Goal: Task Accomplishment & Management: Use online tool/utility

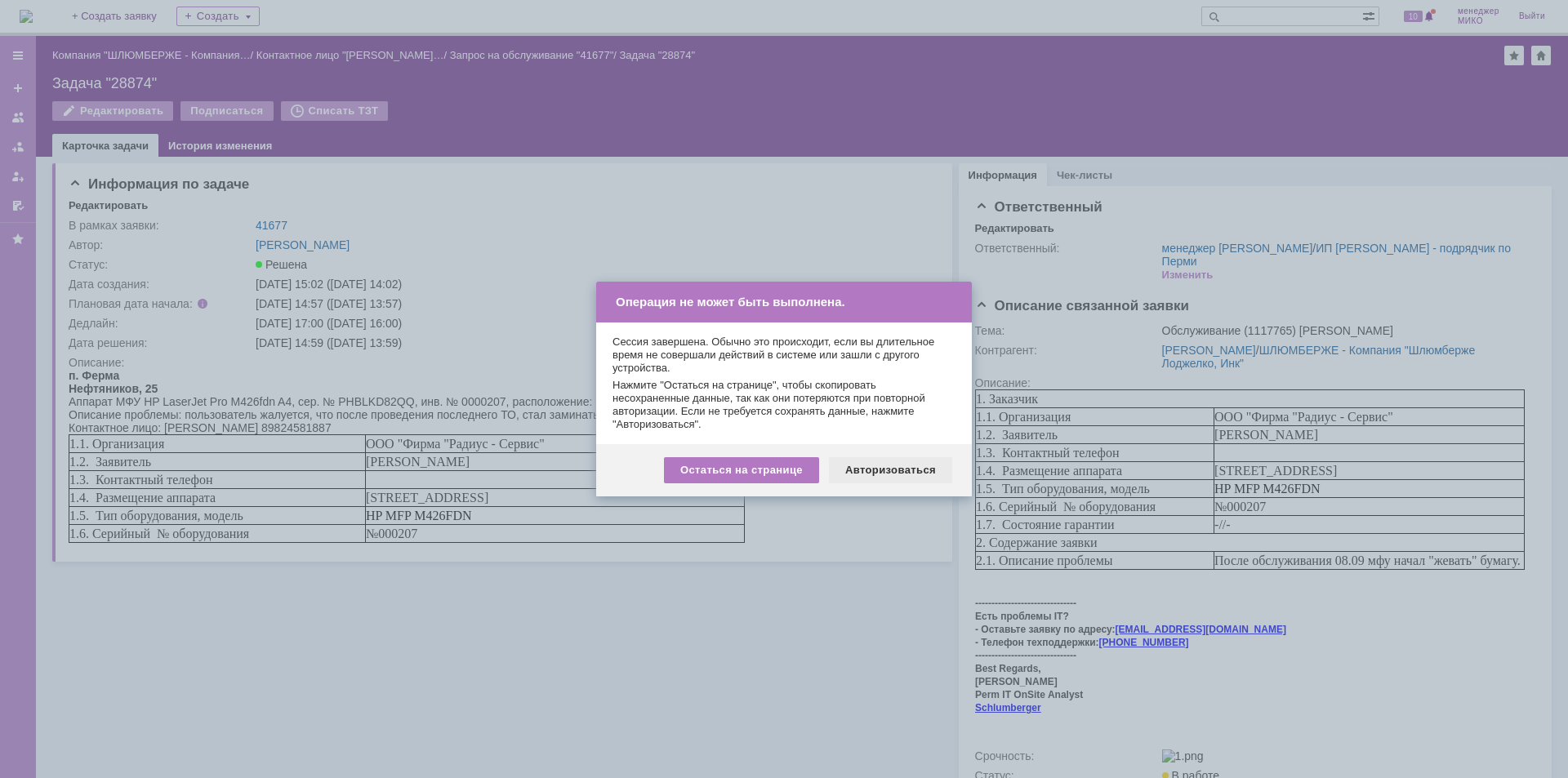
click at [868, 471] on div "Авторизоваться" at bounding box center [889, 470] width 123 height 26
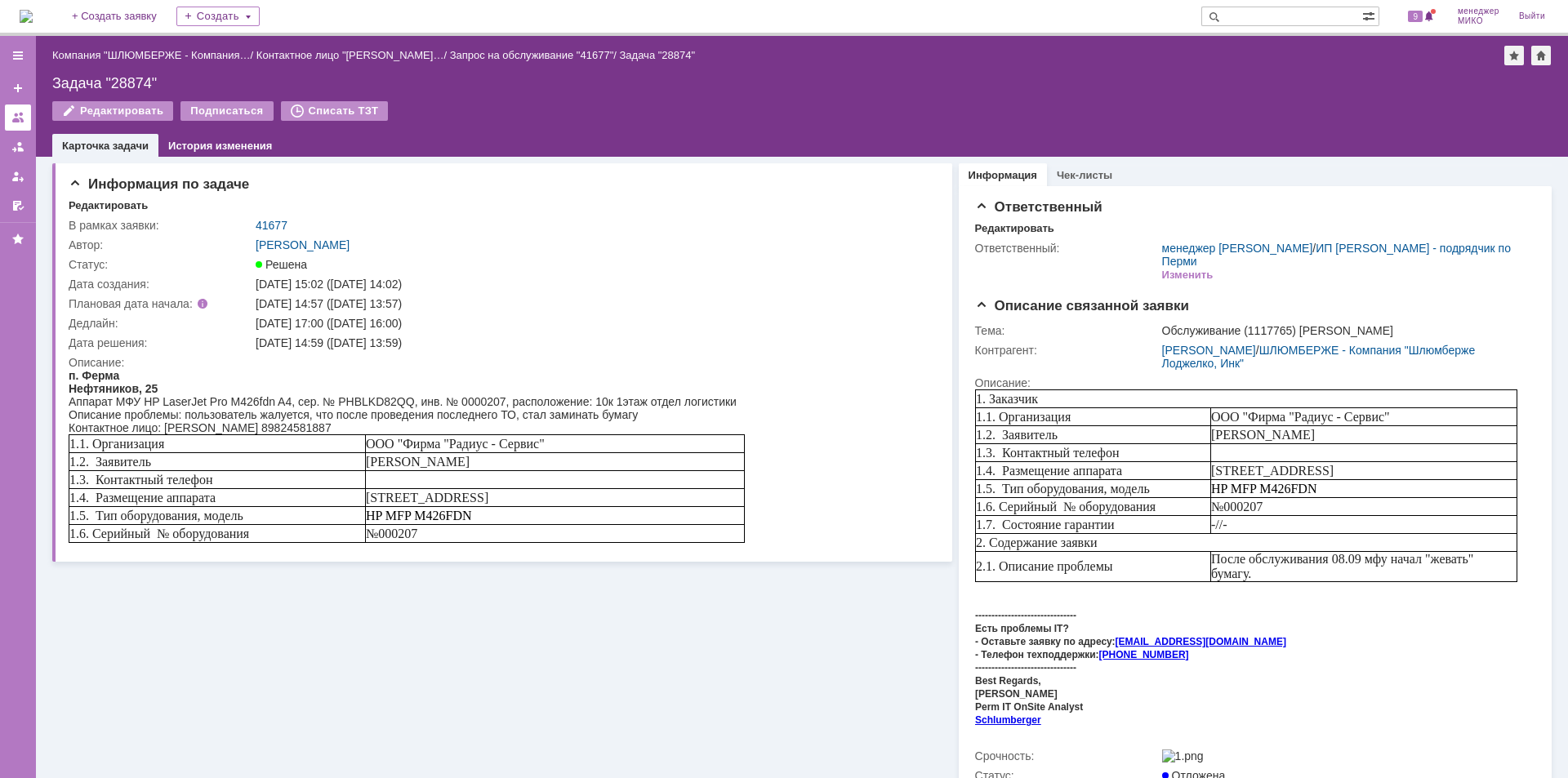
click at [25, 124] on link at bounding box center [17, 117] width 26 height 26
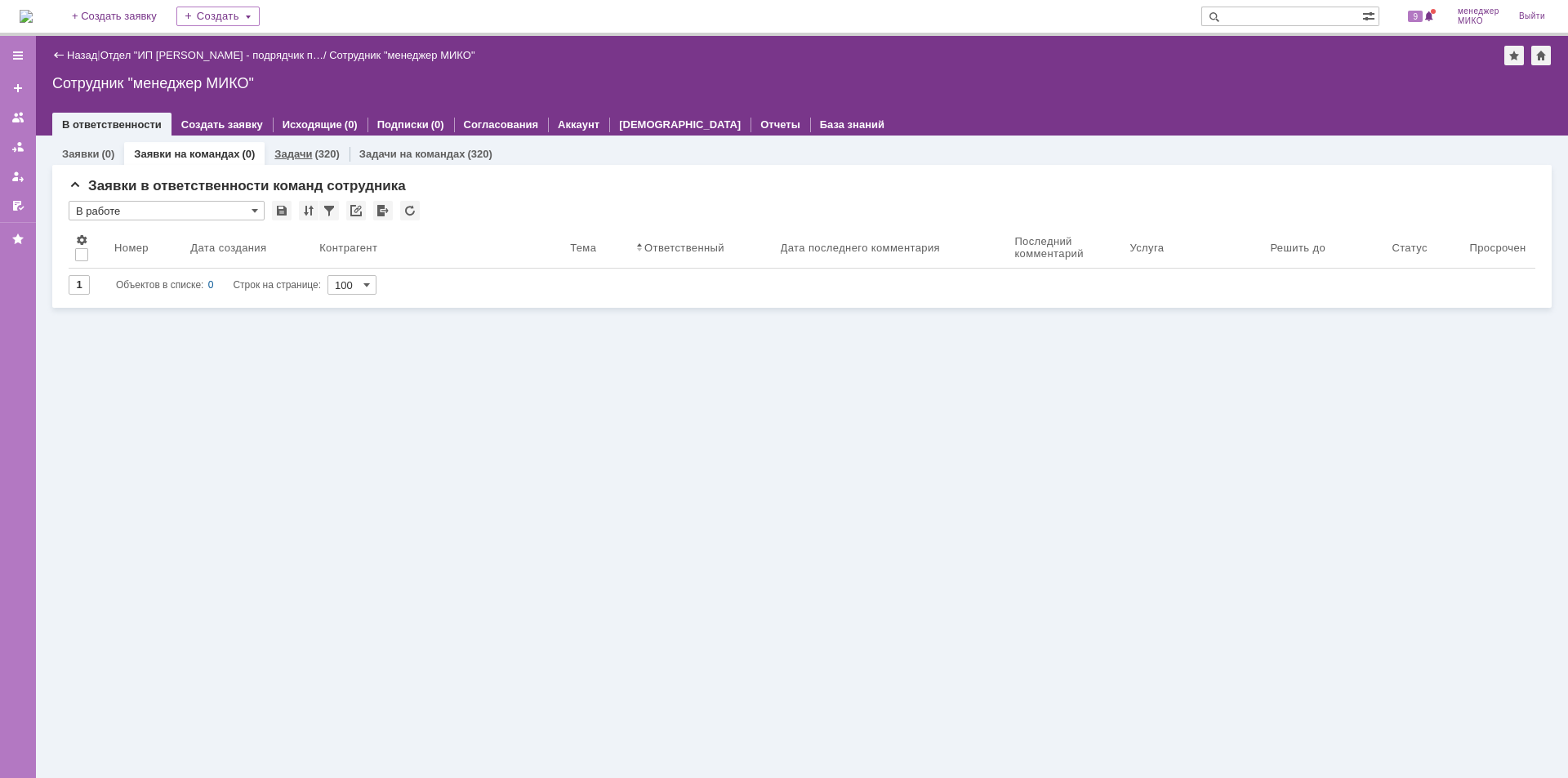
click at [297, 156] on link "Задачи" at bounding box center [292, 153] width 37 height 12
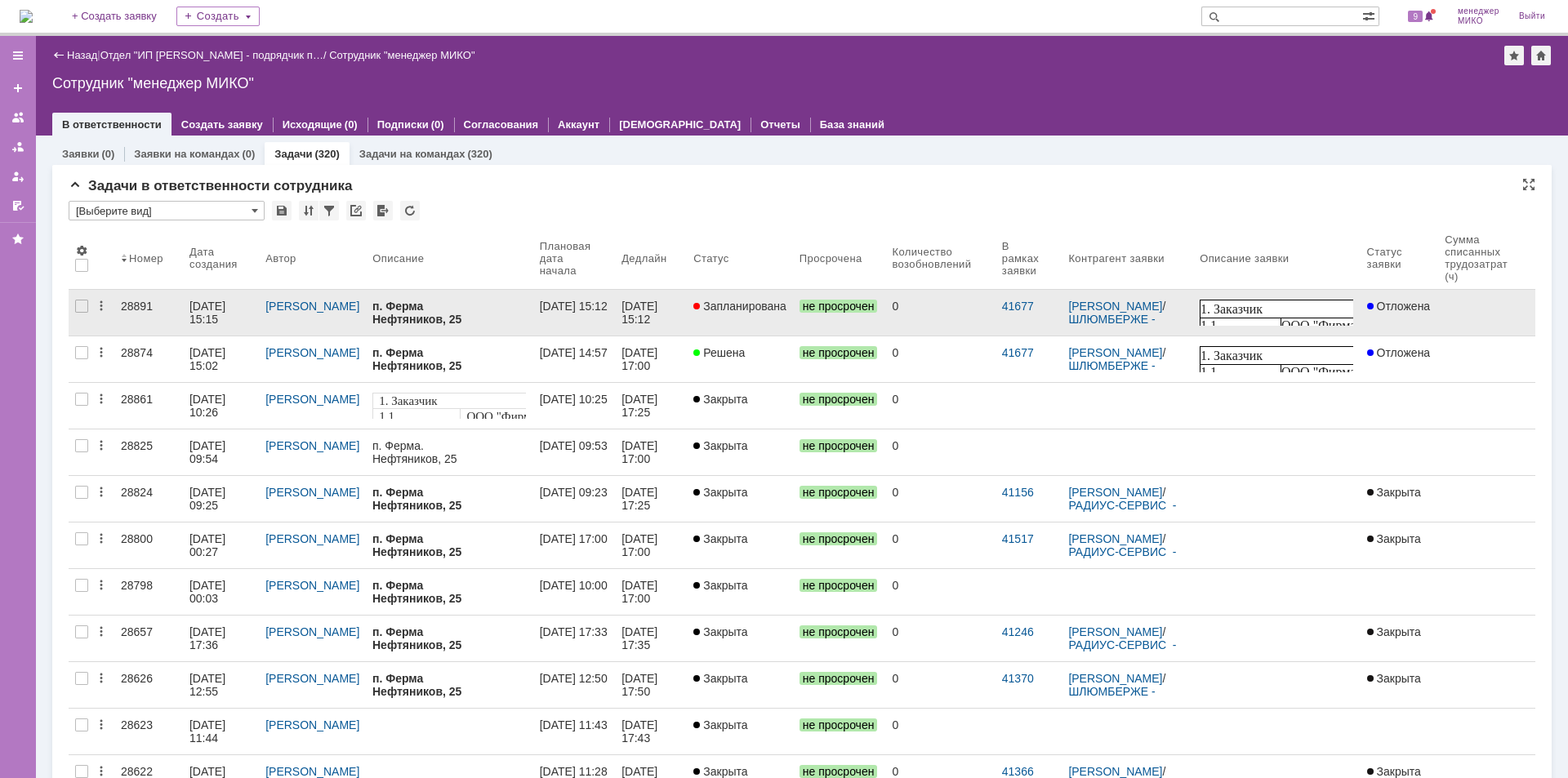
click at [147, 314] on link "28891" at bounding box center [148, 312] width 68 height 46
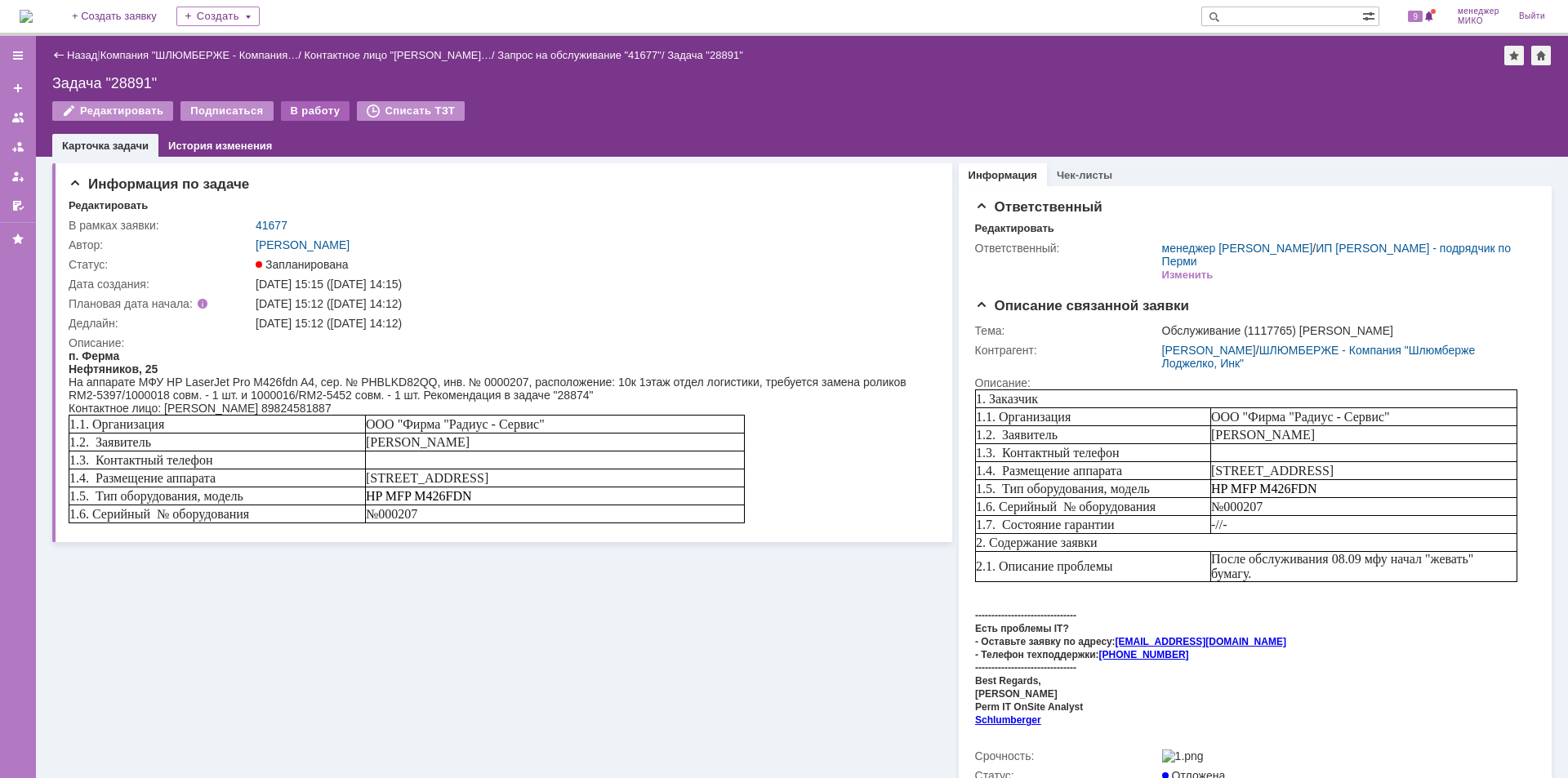
click at [300, 114] on div "В работу" at bounding box center [316, 110] width 69 height 19
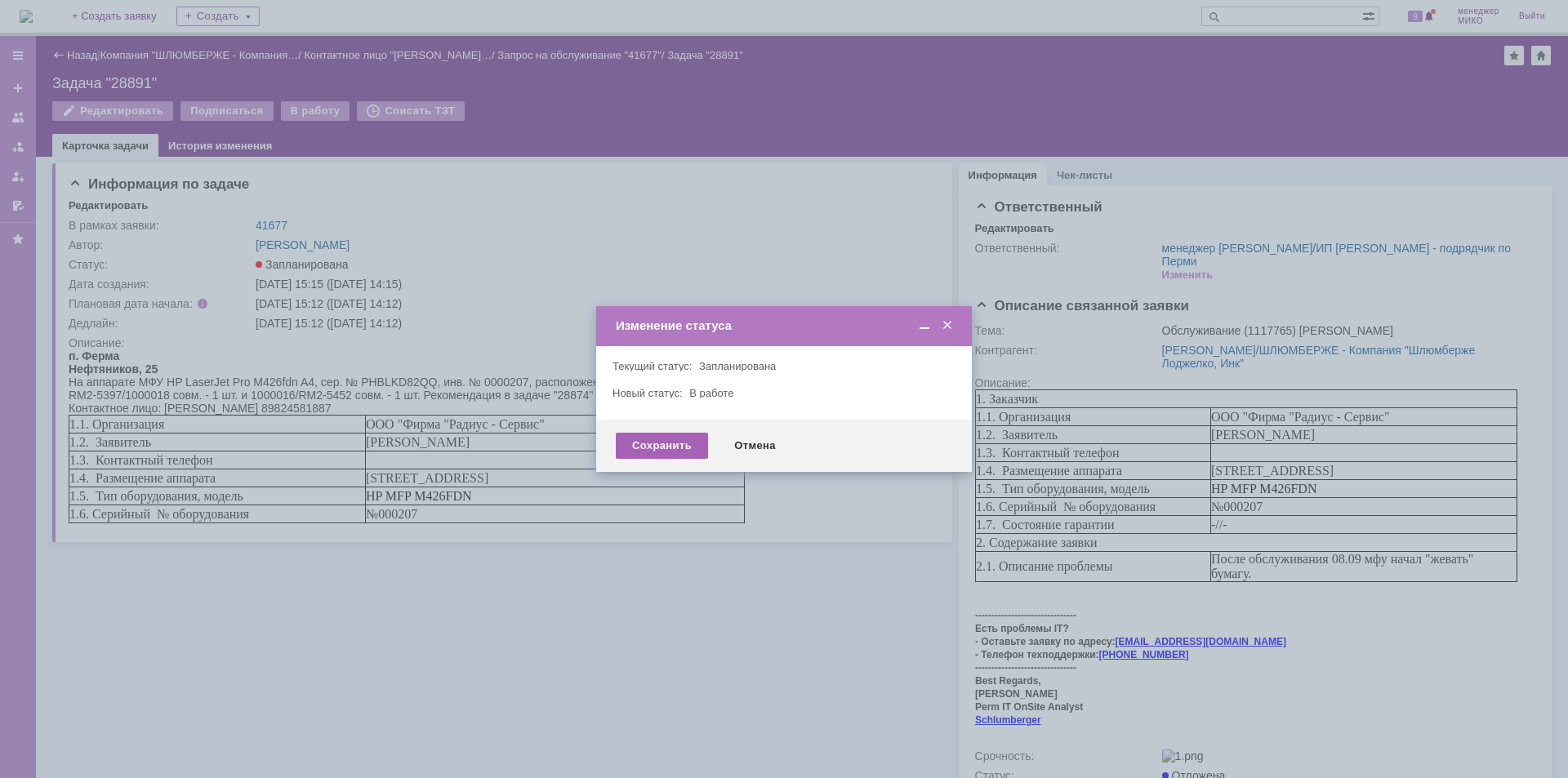
click at [681, 451] on div "Сохранить" at bounding box center [661, 446] width 92 height 26
